Goal: Information Seeking & Learning: Learn about a topic

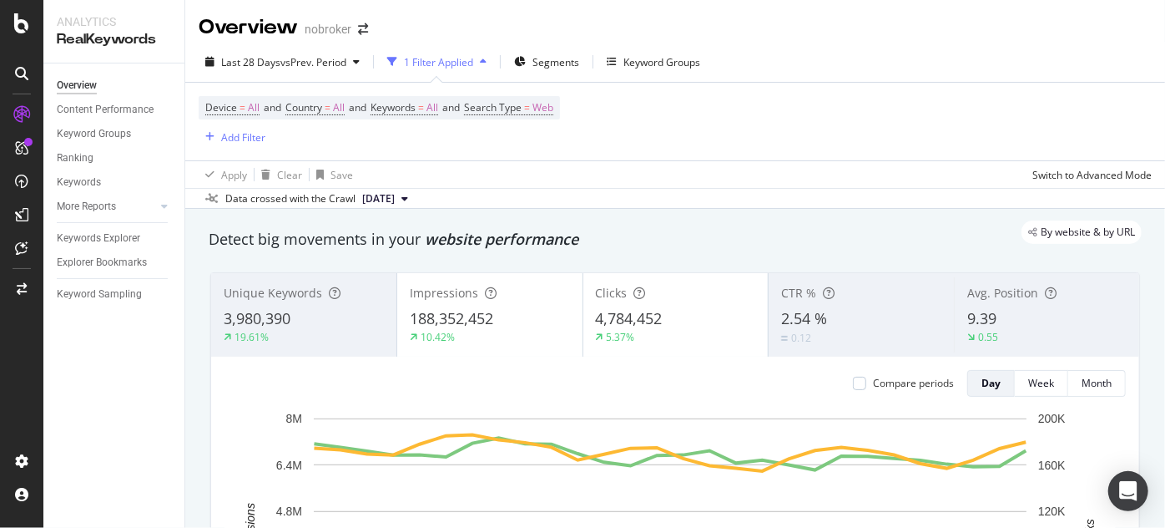
click at [238, 146] on div "Add Filter" at bounding box center [232, 136] width 67 height 21
click at [230, 140] on div "Add Filter" at bounding box center [243, 137] width 44 height 14
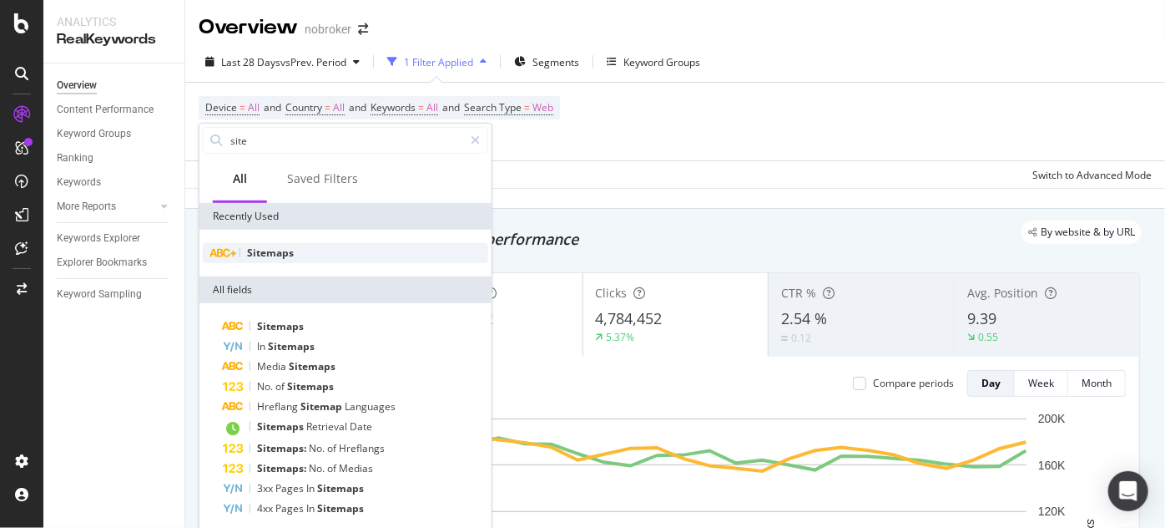
type input "site"
click at [274, 255] on span "Sitemaps" at bounding box center [270, 252] width 47 height 14
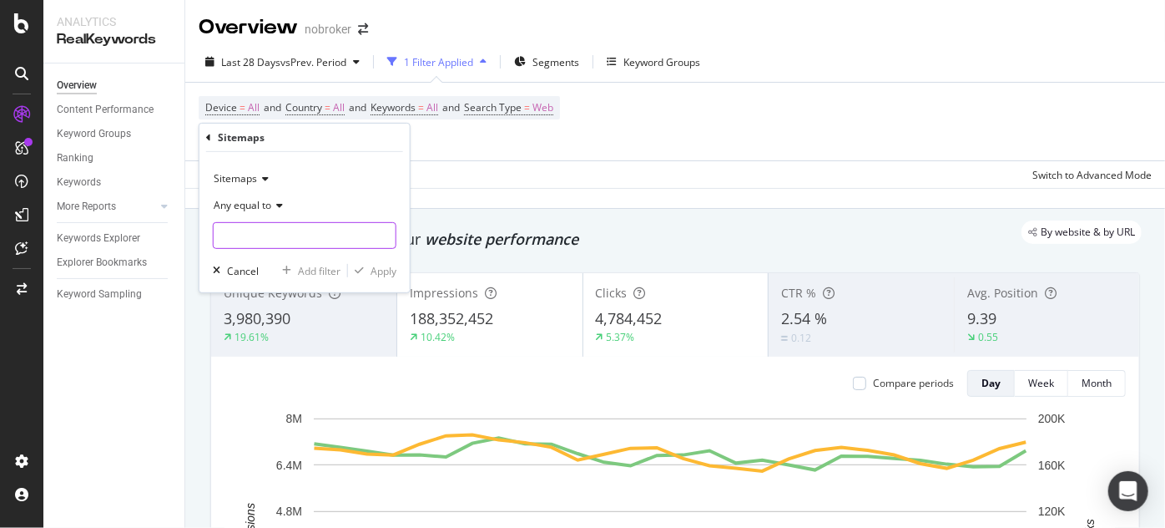
click at [284, 230] on input "text" at bounding box center [305, 235] width 182 height 27
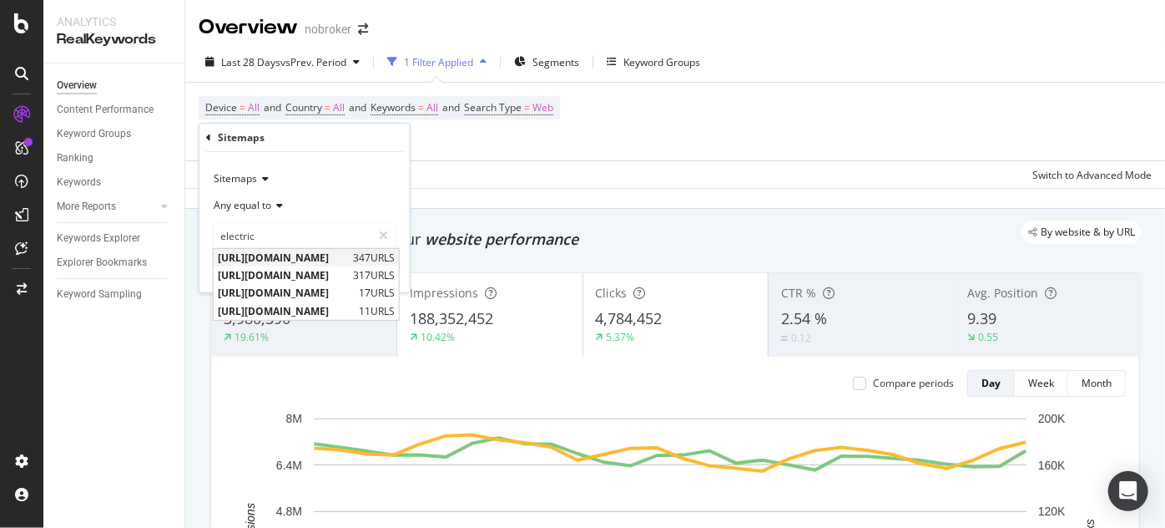
click at [342, 259] on span "[URL][DOMAIN_NAME]" at bounding box center [283, 257] width 131 height 14
type input "[URL][DOMAIN_NAME]"
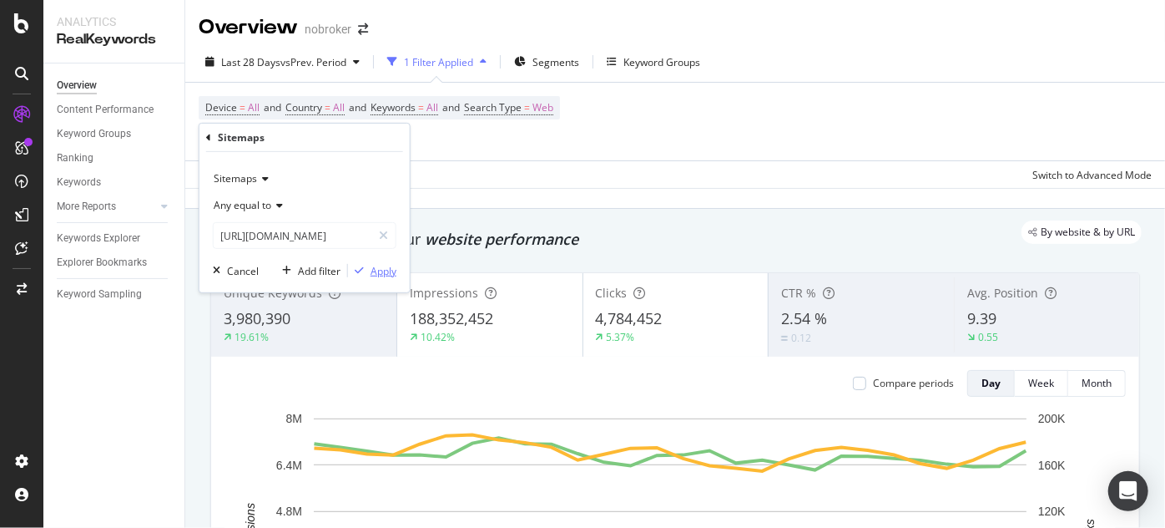
click at [366, 267] on div "button" at bounding box center [359, 270] width 23 height 10
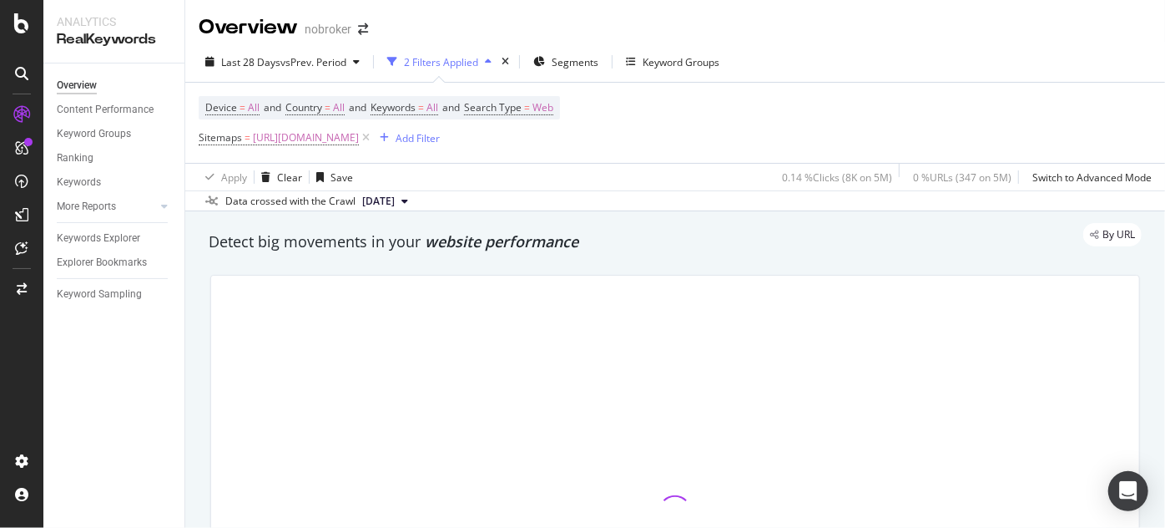
click at [456, 223] on div "By URL" at bounding box center [667, 234] width 950 height 23
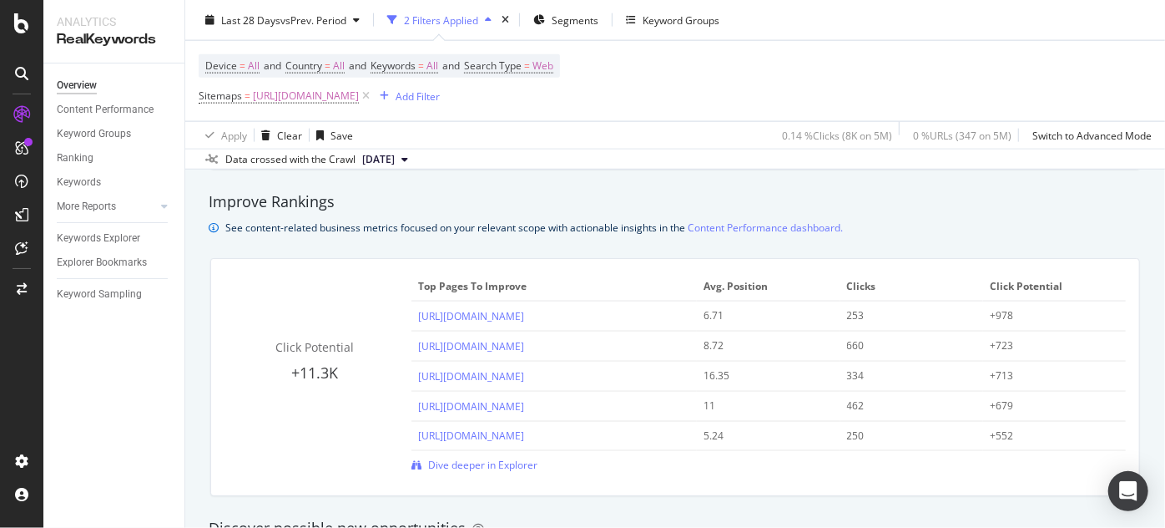
scroll to position [1280, 0]
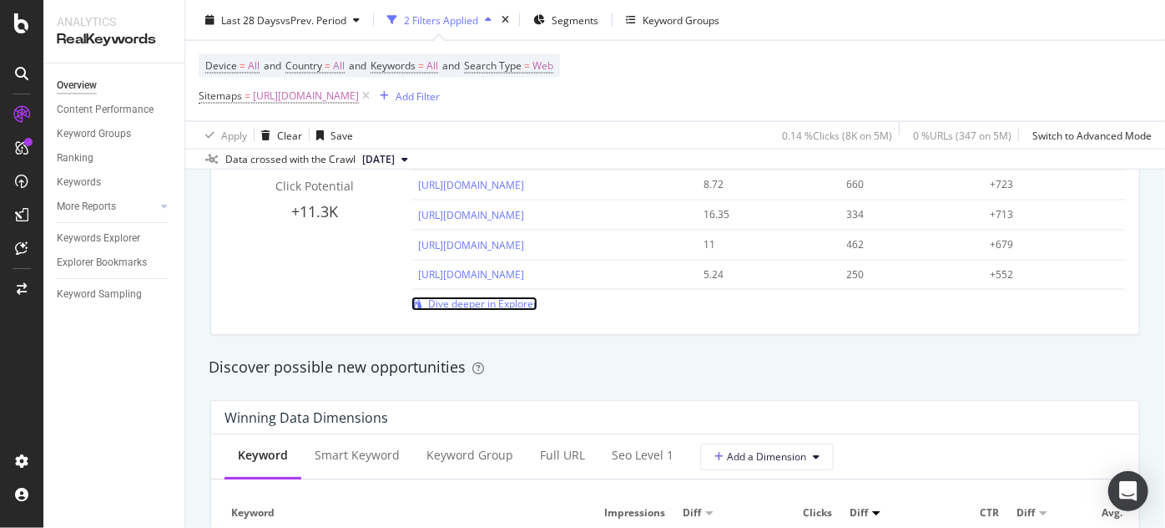
click at [512, 302] on span "Dive deeper in Explorer" at bounding box center [482, 303] width 109 height 14
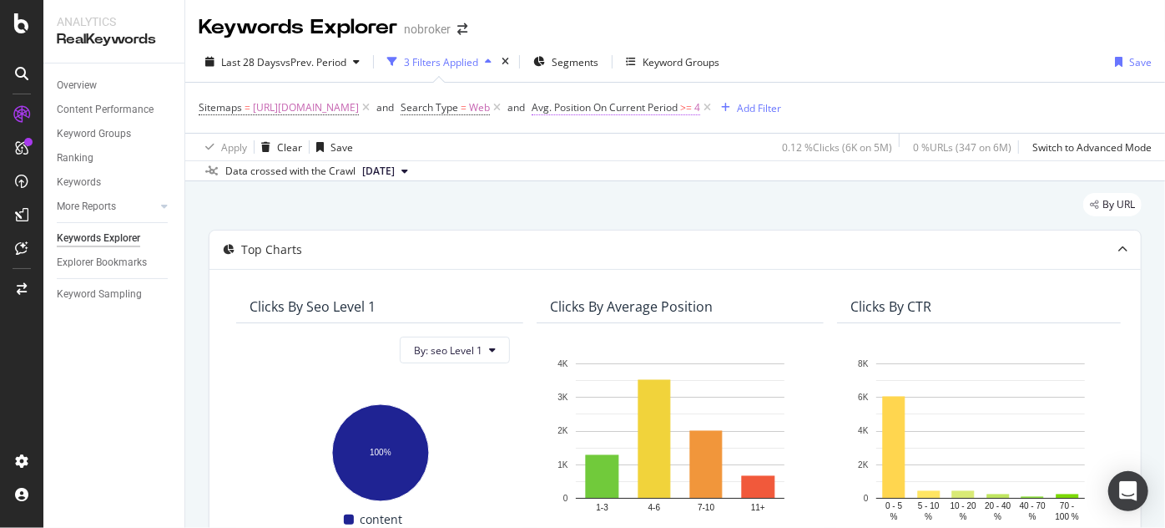
click at [678, 104] on span "Avg. Position On Current Period" at bounding box center [605, 107] width 146 height 14
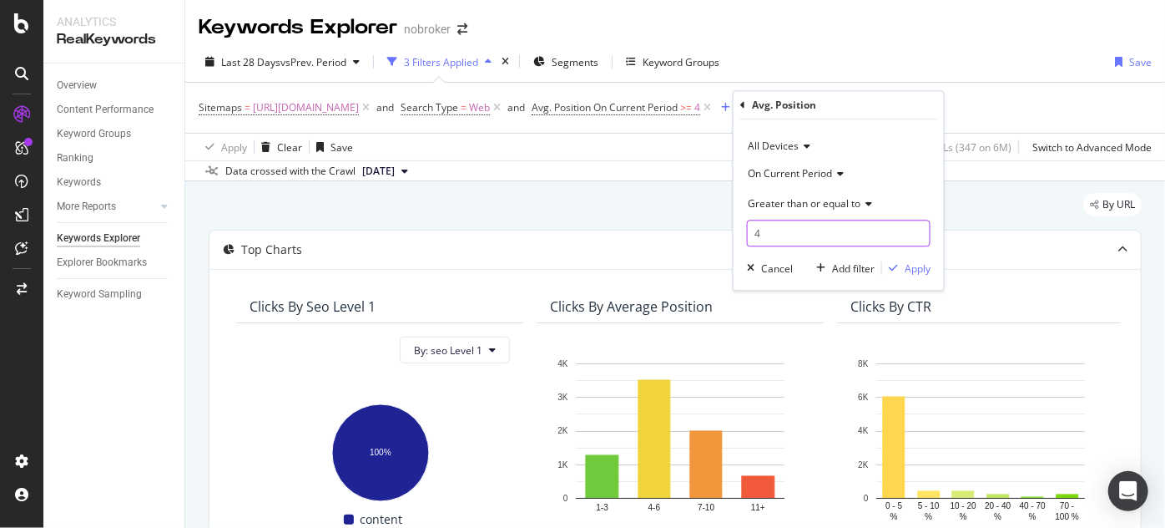
click at [775, 230] on input "4" at bounding box center [839, 233] width 184 height 27
type input "10"
click at [920, 264] on div "Apply" at bounding box center [918, 268] width 26 height 14
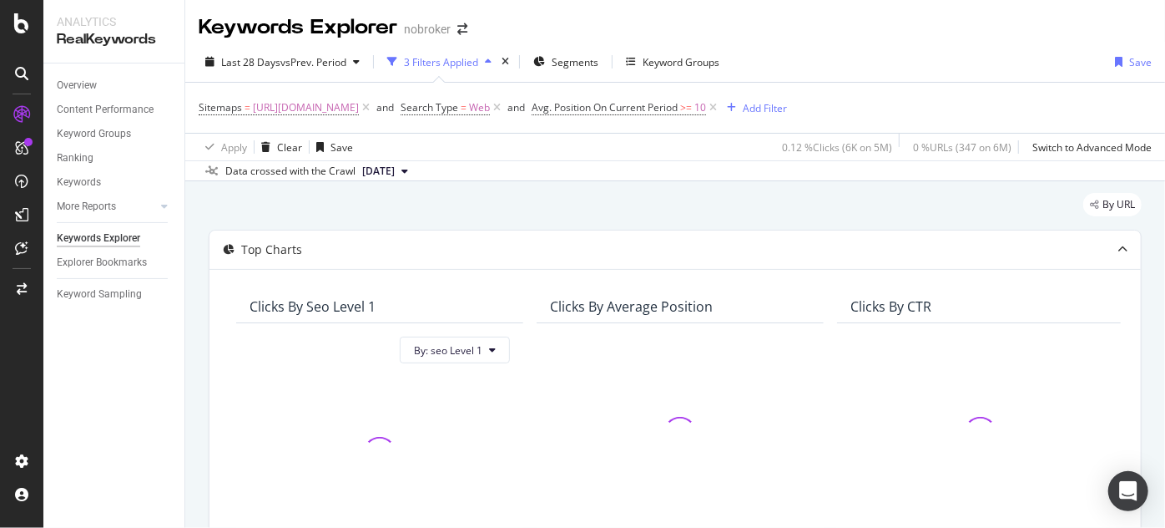
click at [832, 195] on div "By URL" at bounding box center [675, 211] width 933 height 37
click at [578, 200] on div "By URL" at bounding box center [675, 211] width 933 height 37
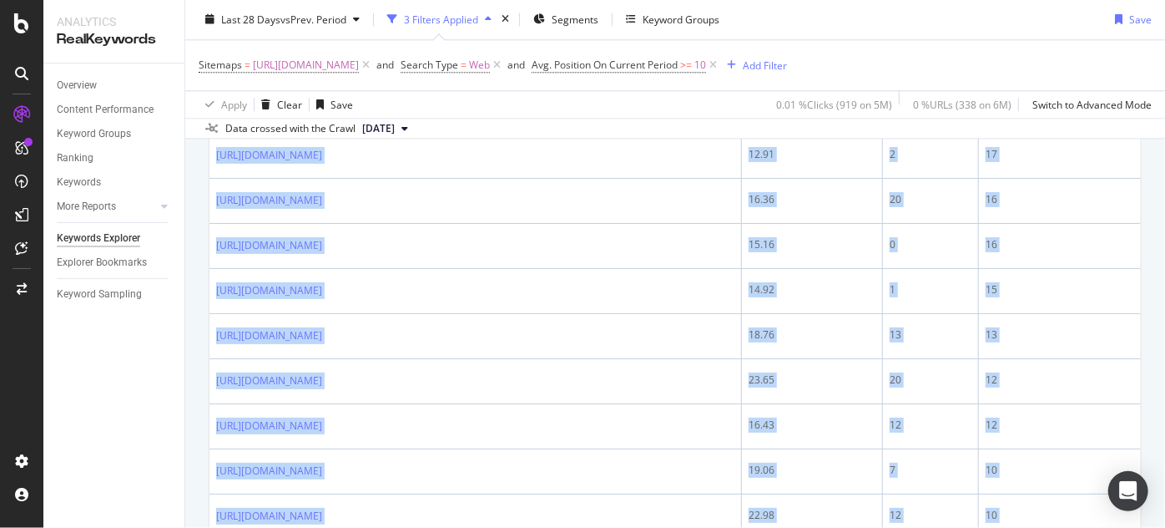
scroll to position [2594, 0]
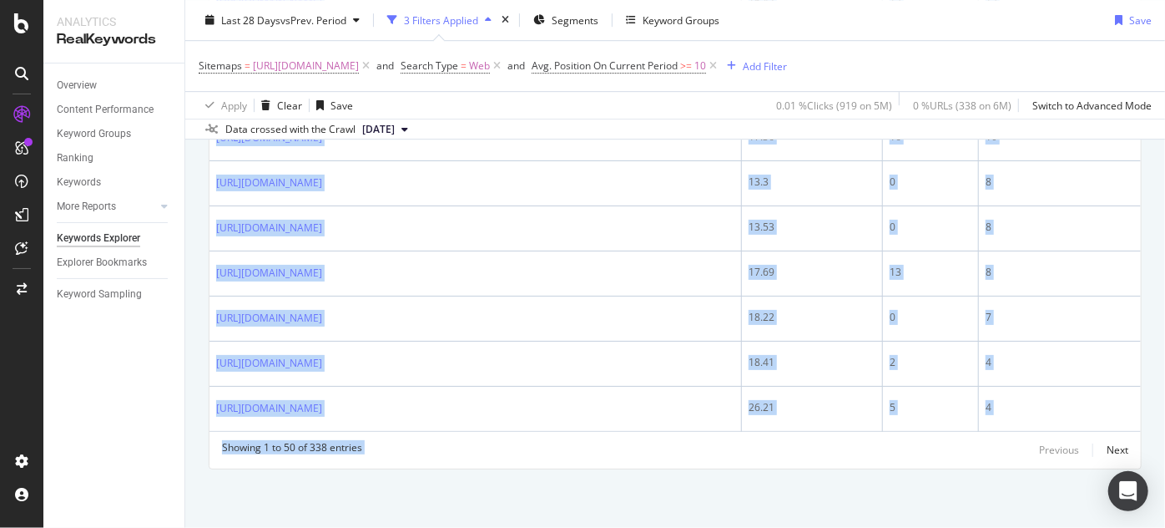
drag, startPoint x: 216, startPoint y: 209, endPoint x: 845, endPoint y: 563, distance: 721.4
click at [845, 527] on html "Analytics RealKeywords Overview Content Performance Keyword Groups Ranking Keyw…" at bounding box center [582, 264] width 1165 height 528
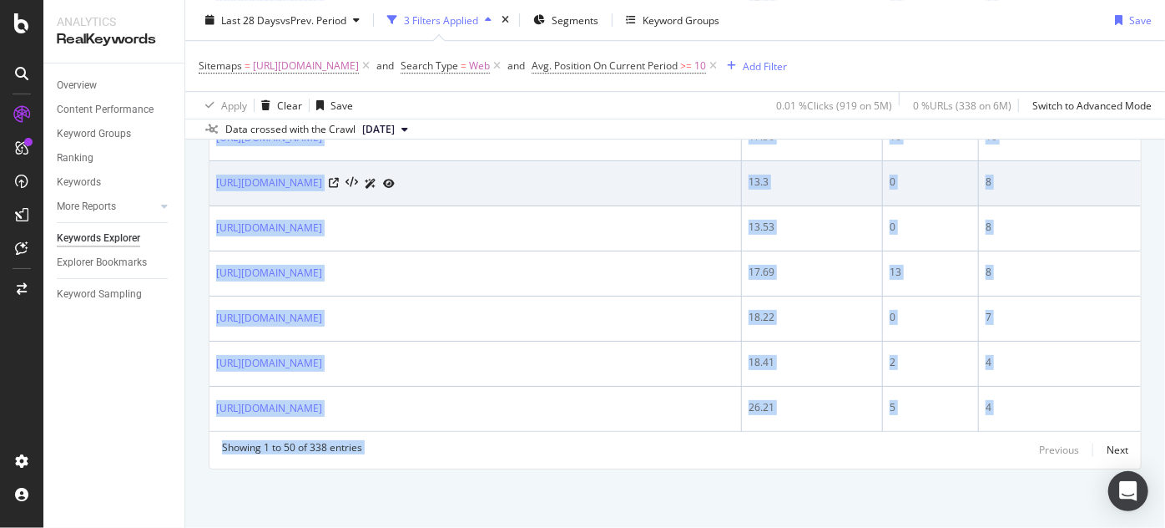
copy div "[URL][DOMAIN_NAME] 15.64 10 89 [URL][DOMAIN_NAME] 11.68 13 83 [URL][DOMAIN_NAME…"
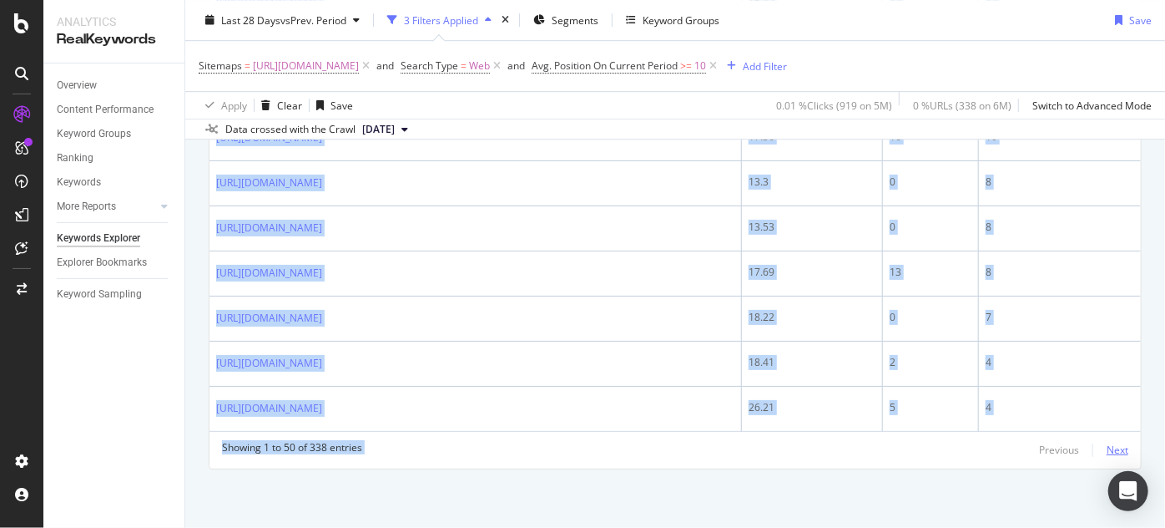
click at [1111, 452] on div "Next" at bounding box center [1118, 449] width 22 height 14
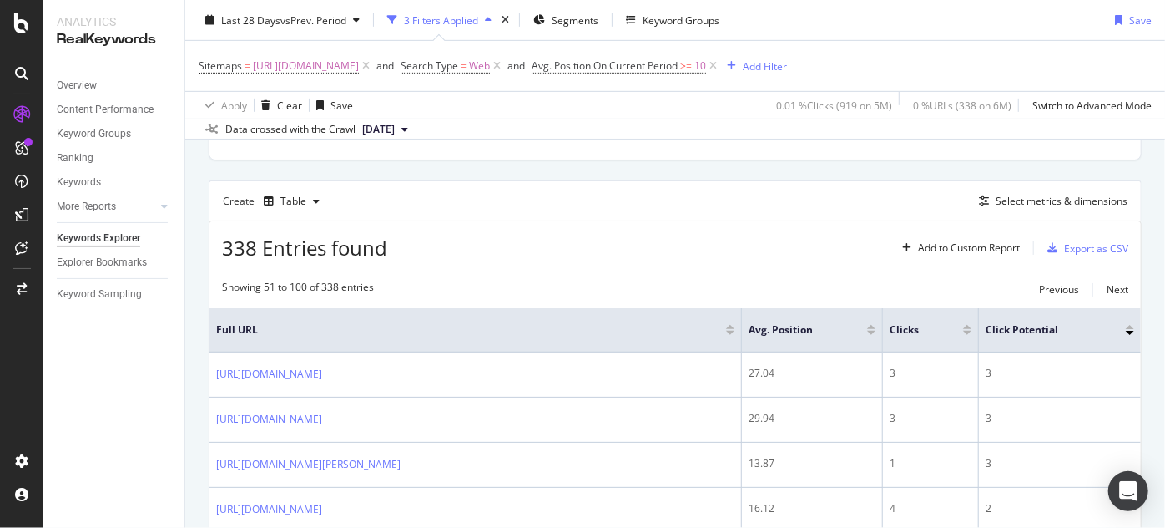
scroll to position [2578, 0]
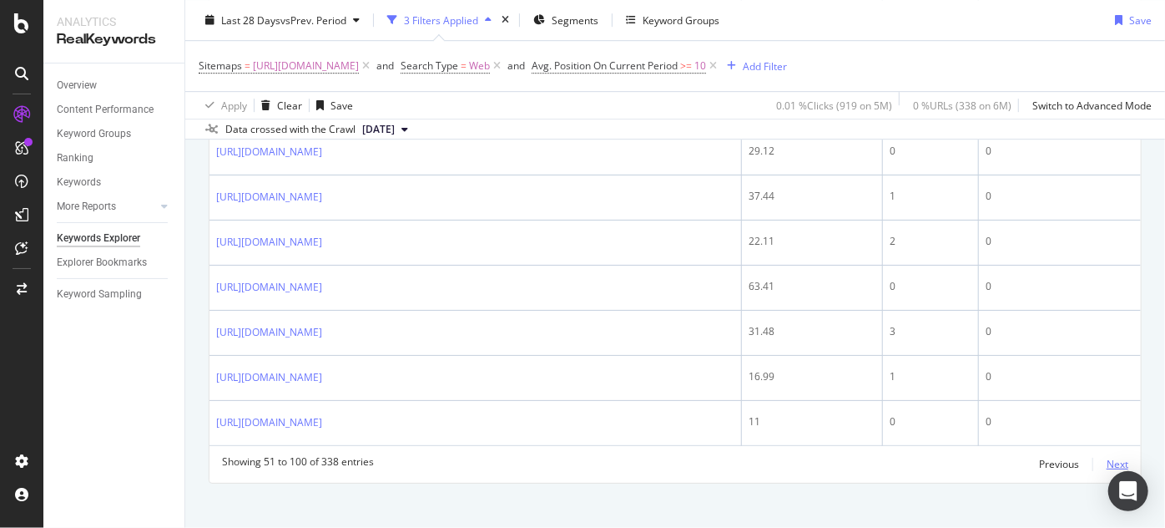
click at [1107, 457] on div "Next" at bounding box center [1118, 464] width 22 height 14
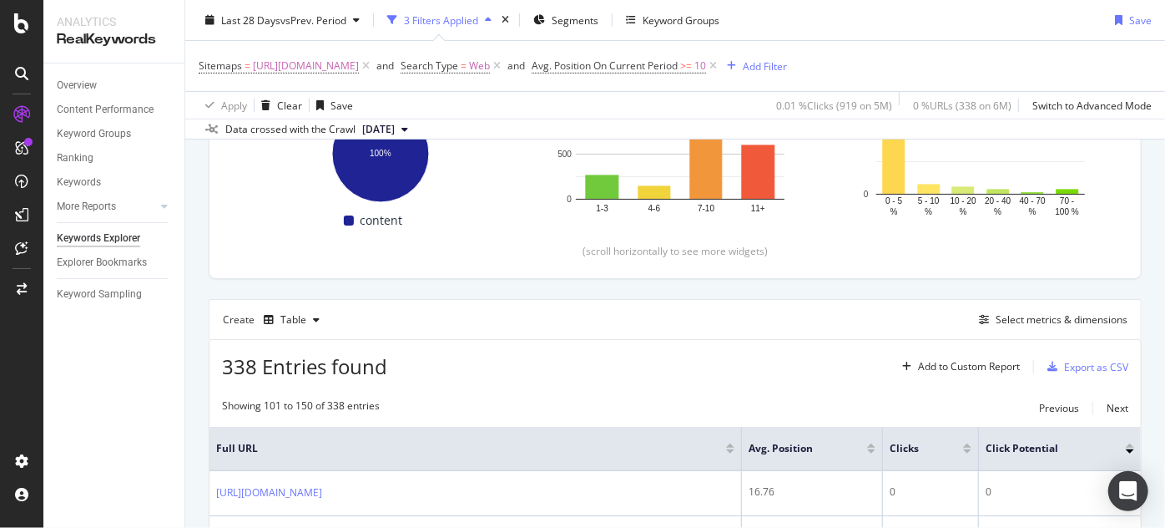
scroll to position [381, 0]
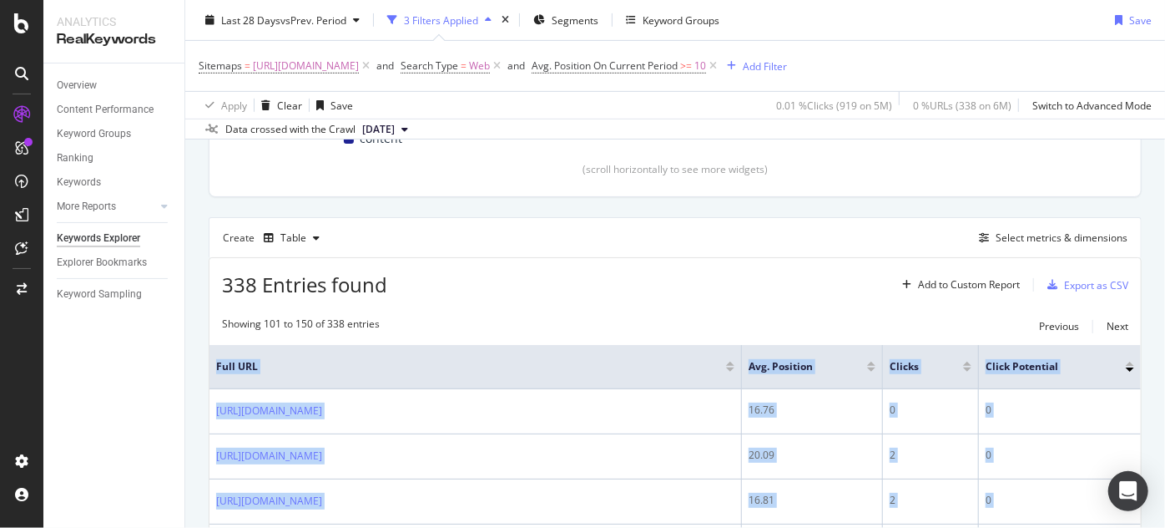
drag, startPoint x: 1018, startPoint y: 416, endPoint x: 199, endPoint y: 404, distance: 819.8
copy table "Full URL Avg. Position Clicks Click Potential [URL][DOMAIN_NAME] 16.76 0 0 [URL…"
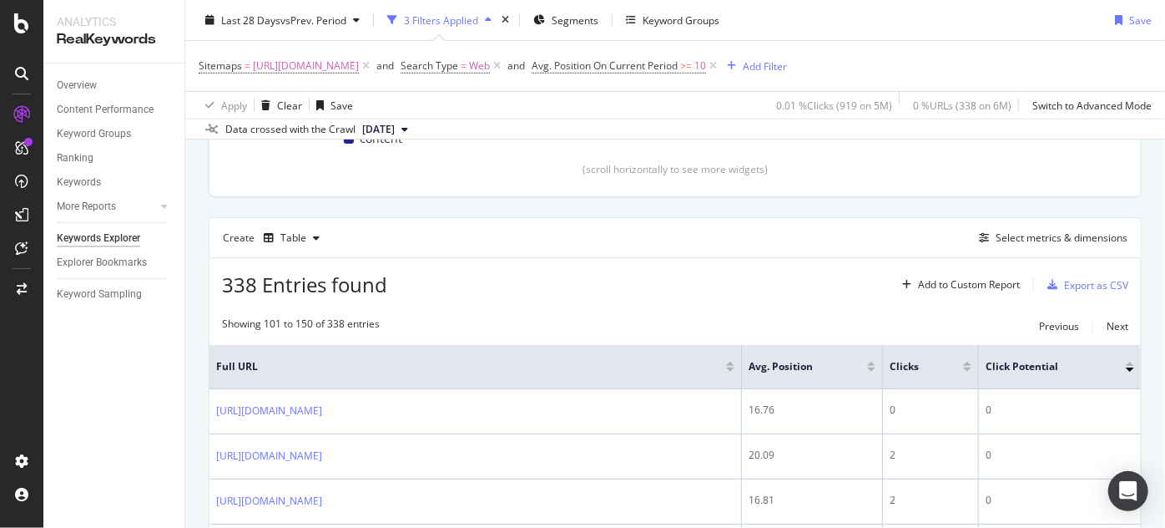
click at [436, 245] on div "Create Table Select metrics & dimensions" at bounding box center [675, 237] width 933 height 40
